Goal: Information Seeking & Learning: Check status

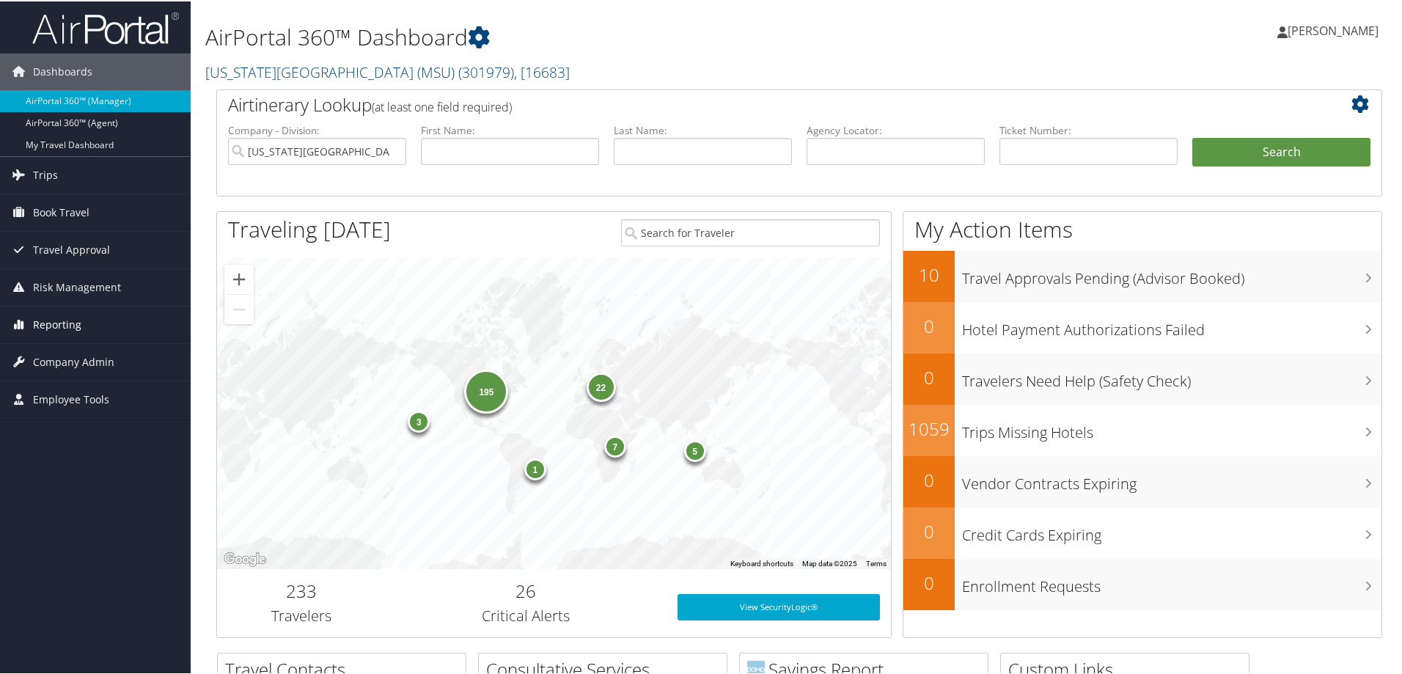
click at [45, 323] on span "Reporting" at bounding box center [57, 323] width 48 height 37
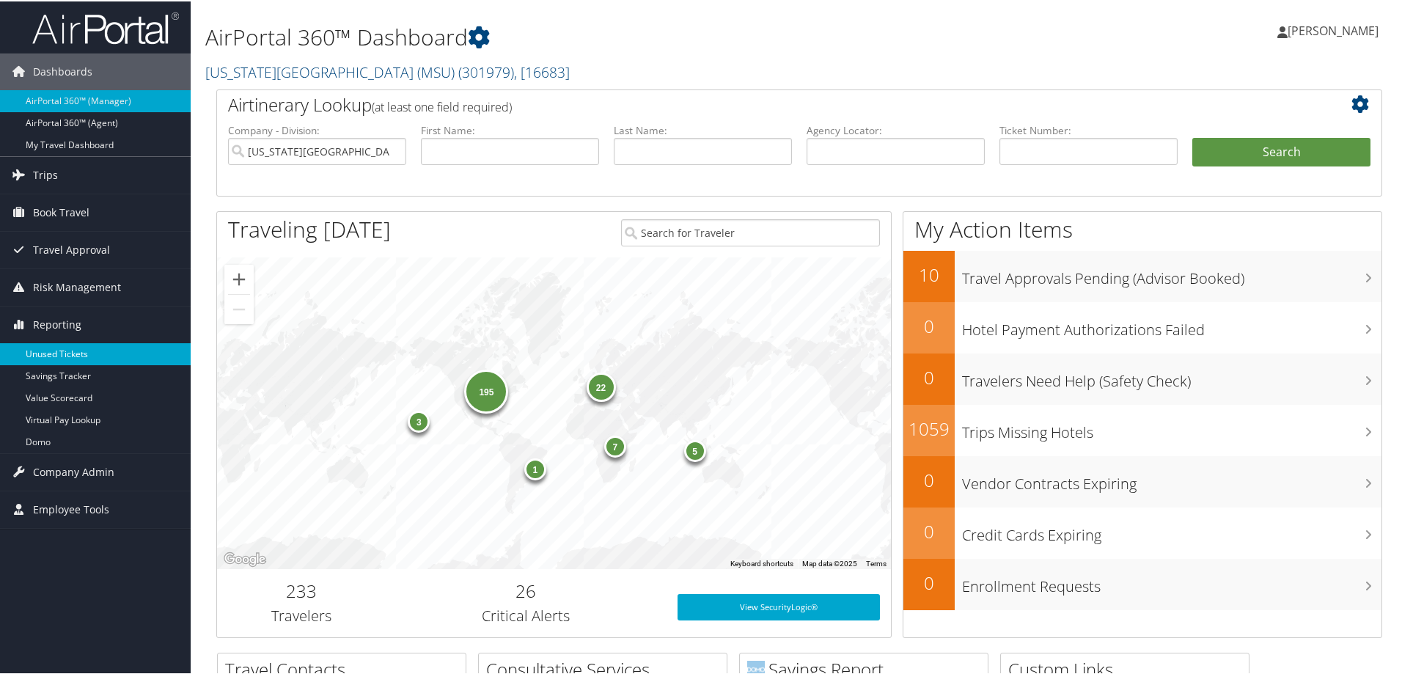
click at [45, 349] on link "Unused Tickets" at bounding box center [95, 353] width 191 height 22
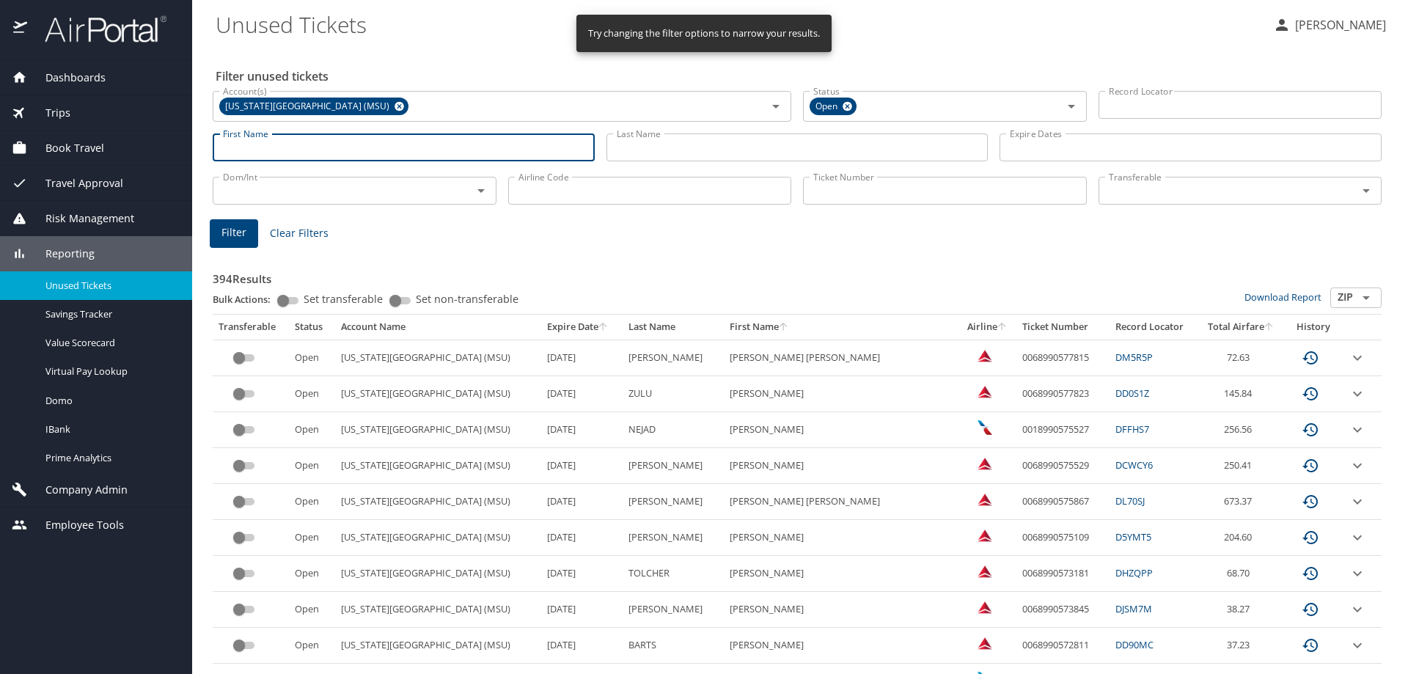
click at [448, 148] on input "First Name" at bounding box center [404, 147] width 382 height 28
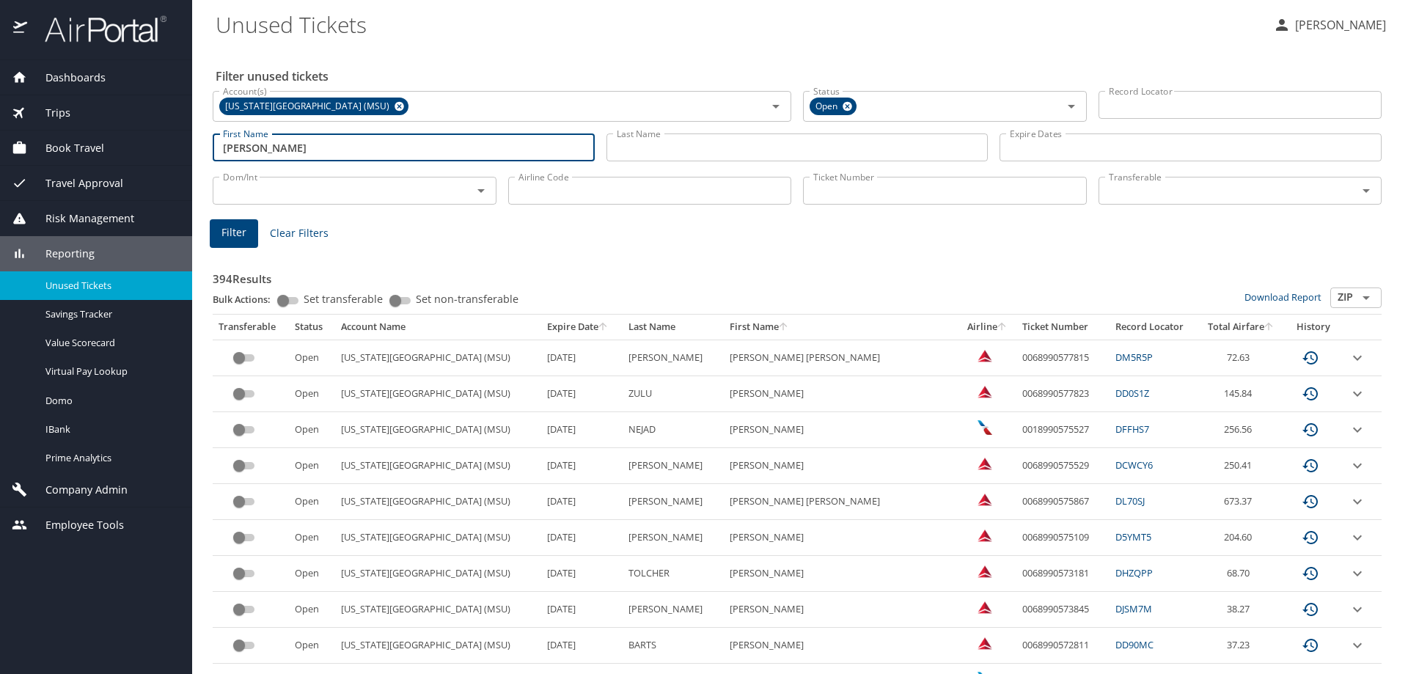
type input "[PERSON_NAME]"
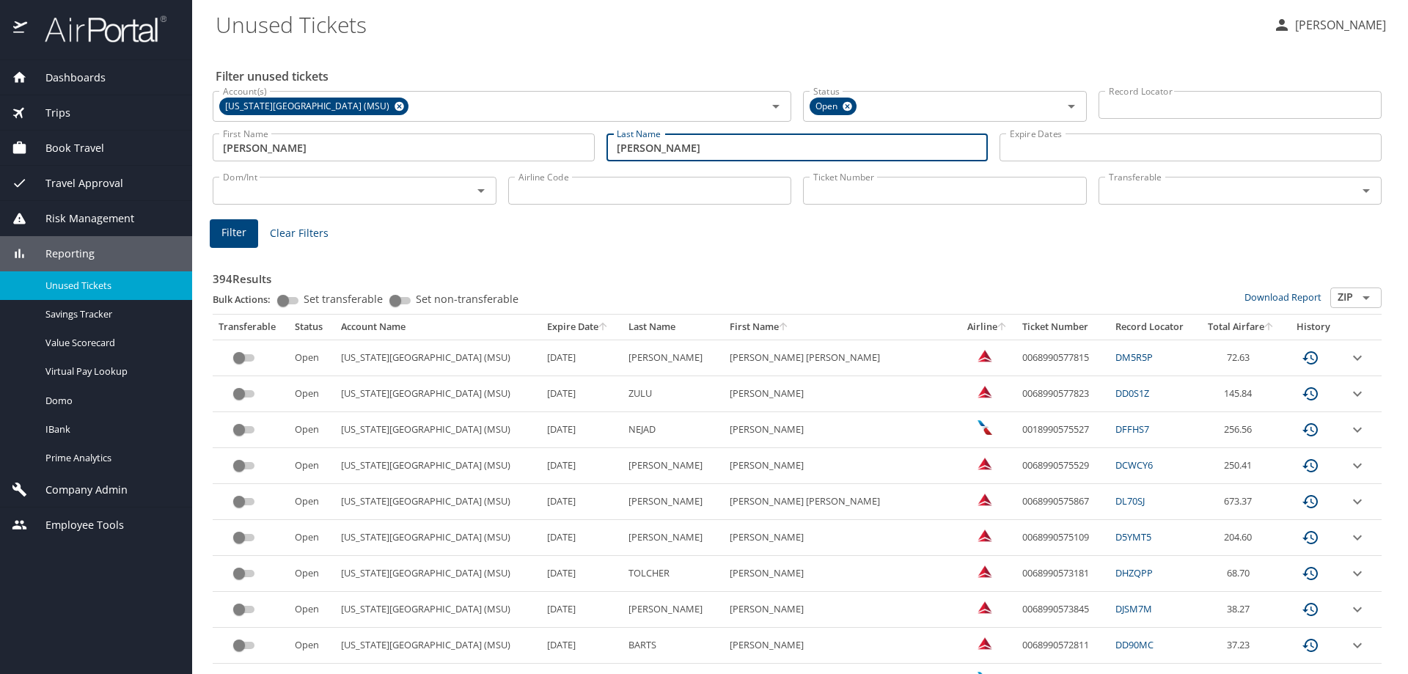
type input "[PERSON_NAME]"
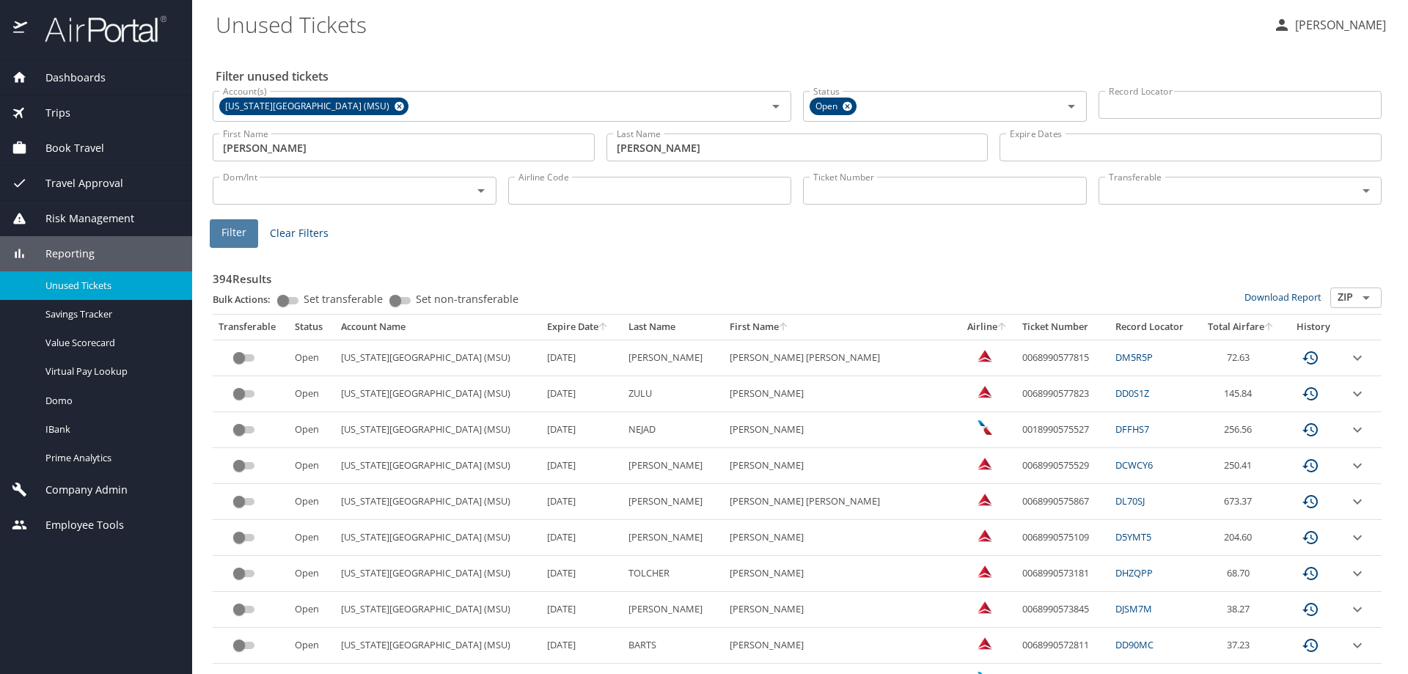
click at [225, 238] on span "Filter" at bounding box center [233, 233] width 25 height 18
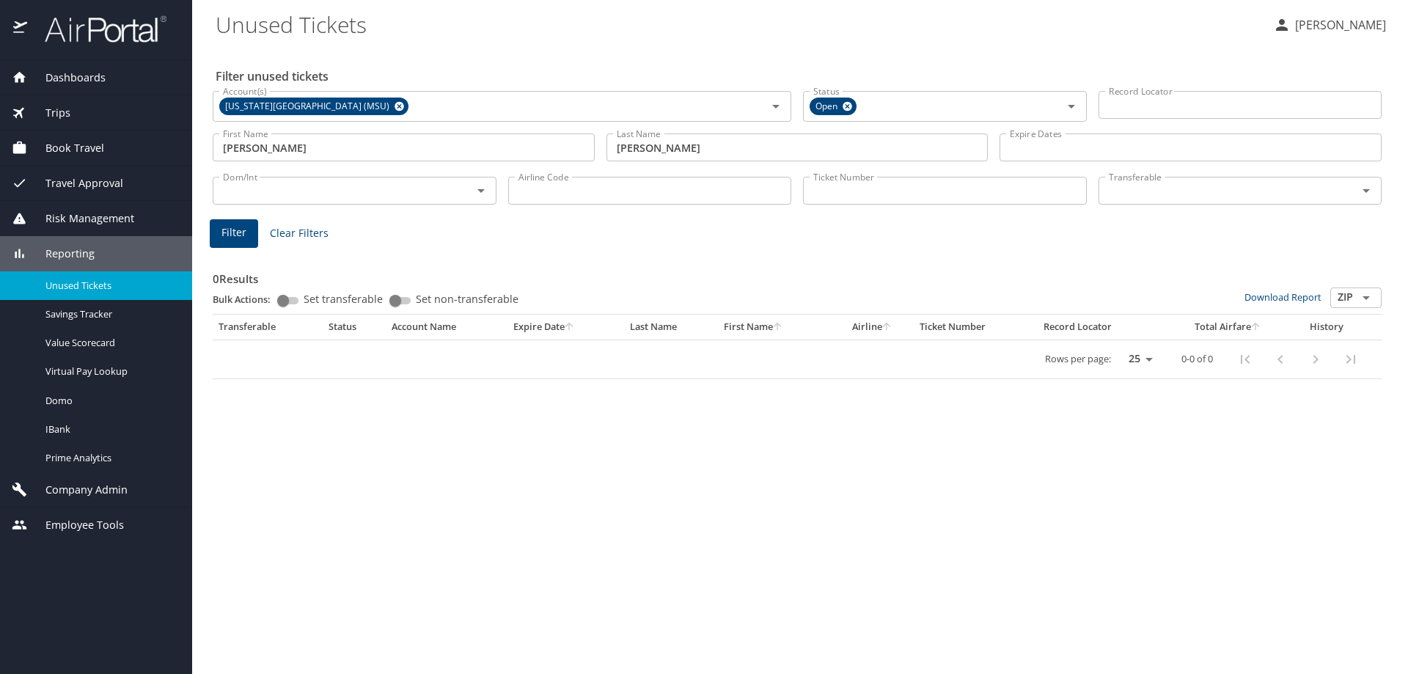
click at [225, 238] on span "Filter" at bounding box center [233, 233] width 25 height 18
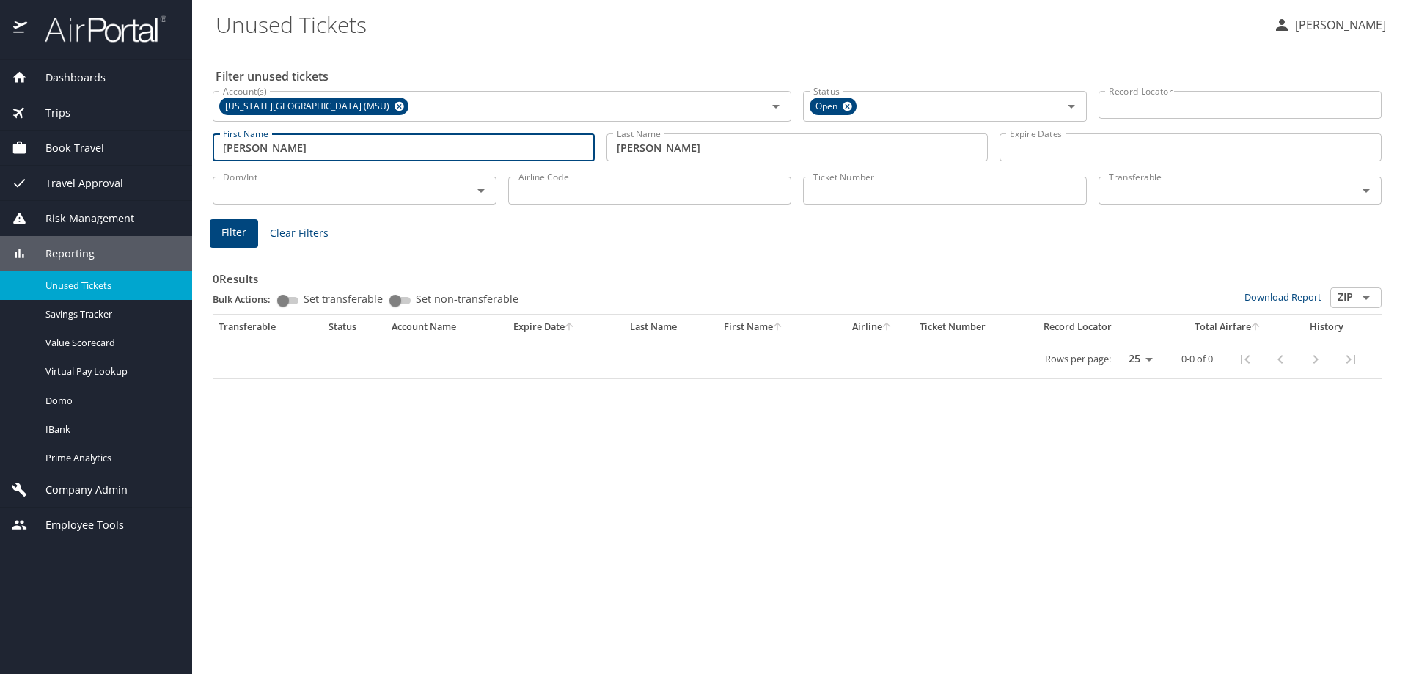
drag, startPoint x: 326, startPoint y: 150, endPoint x: 118, endPoint y: 155, distance: 208.3
click at [118, 155] on div "Dashboards AirPortal 360™ Manager AirPortal 360™ Agent My Travel Dashboard Trip…" at bounding box center [704, 337] width 1408 height 674
click at [227, 249] on div "0 Results Bulk Actions: Set transferable Set non-transferable Download Report Z…" at bounding box center [797, 312] width 1180 height 146
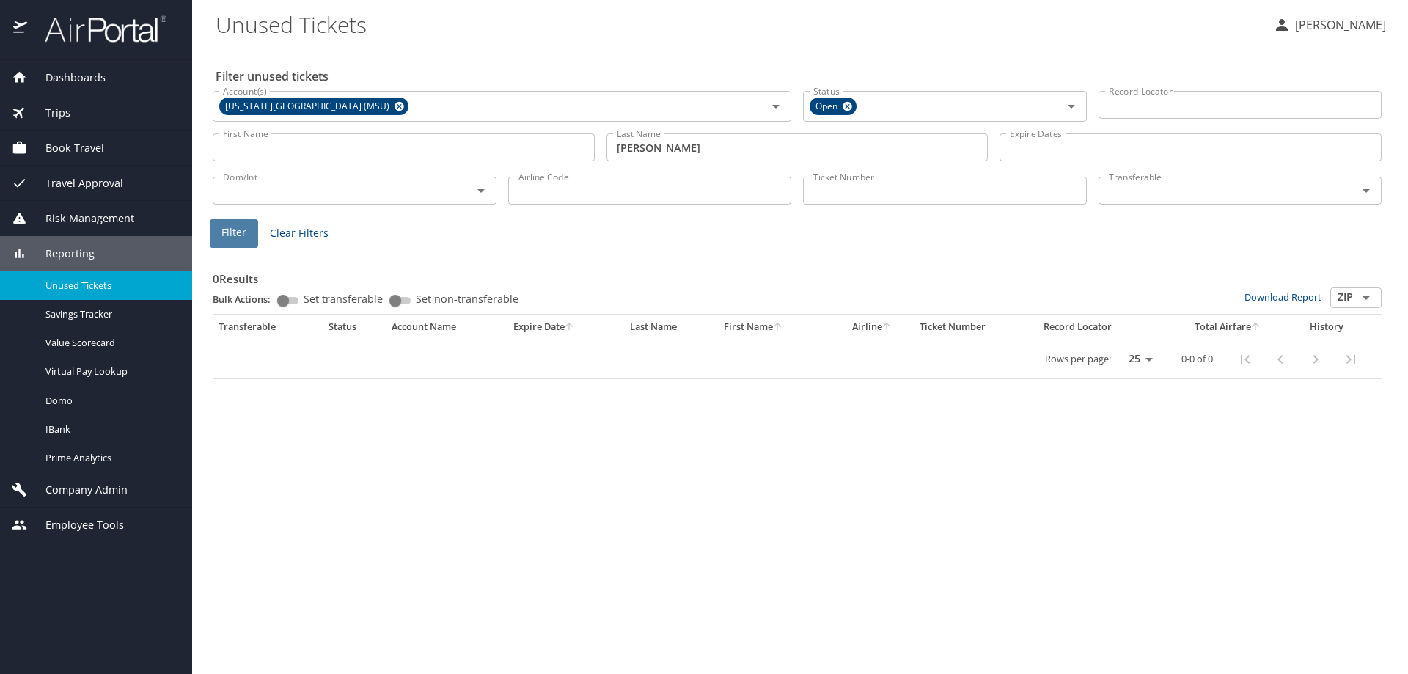
click at [232, 240] on span "Filter" at bounding box center [233, 233] width 25 height 18
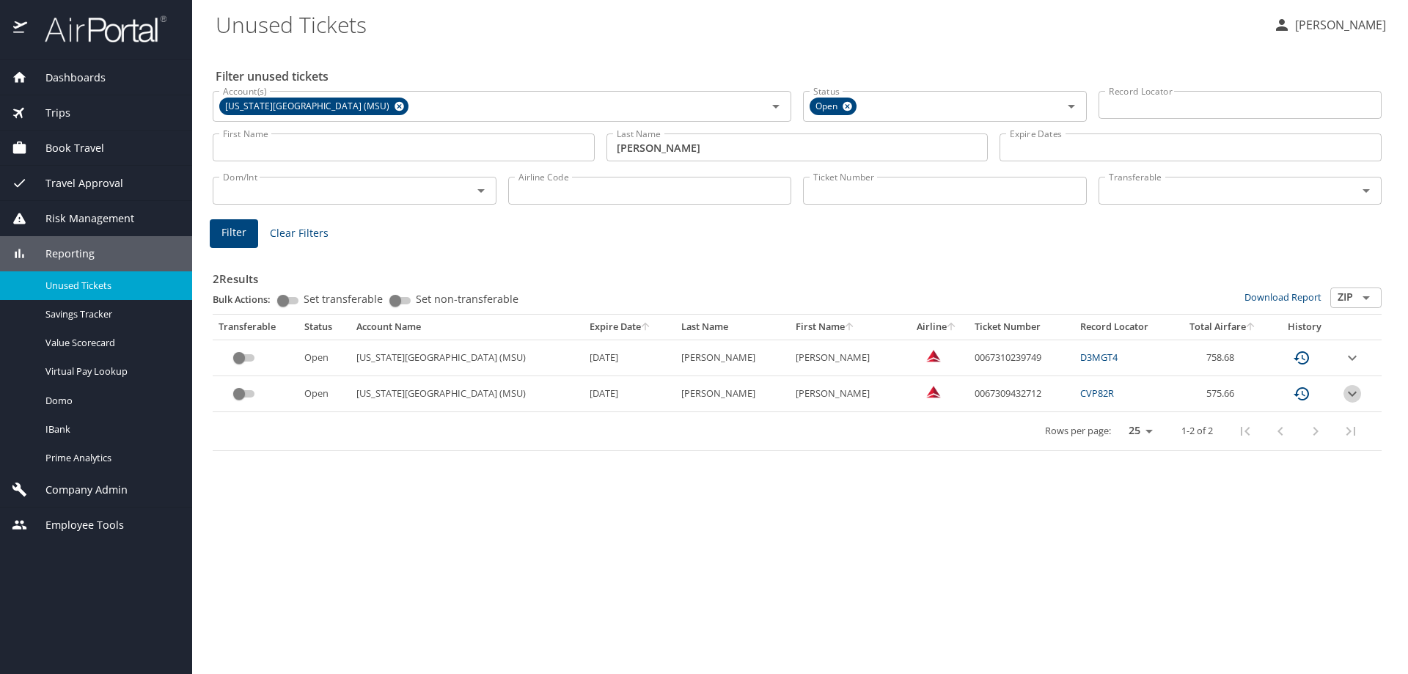
click at [1347, 400] on icon "expand row" at bounding box center [1352, 394] width 18 height 18
